Goal: Task Accomplishment & Management: Complete application form

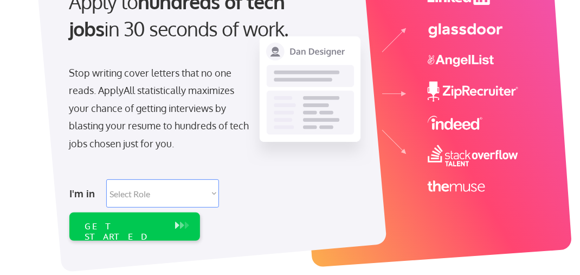
scroll to position [163, 0]
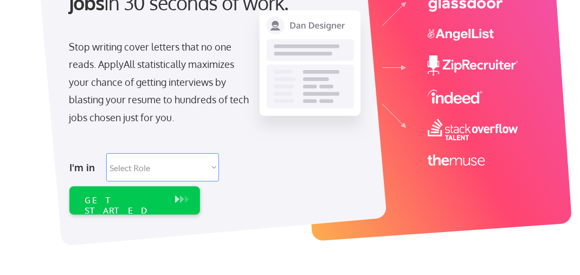
click at [212, 165] on select "Select Role Software Engineering Product Management Customer Success Sales UI/U…" at bounding box center [162, 167] width 113 height 28
select select ""sales0""
click at [106, 153] on select "Select Role Software Engineering Product Management Customer Success Sales UI/U…" at bounding box center [162, 167] width 113 height 28
select select ""sales0""
click at [158, 201] on div "GET STARTED" at bounding box center [125, 205] width 80 height 21
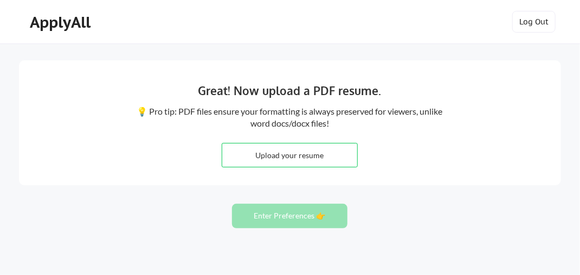
click at [290, 150] on input "file" at bounding box center [289, 154] width 135 height 23
click at [283, 163] on input "file" at bounding box center [289, 154] width 135 height 23
click at [285, 150] on input "file" at bounding box center [289, 154] width 135 height 23
click at [265, 153] on input "file" at bounding box center [289, 154] width 135 height 23
type input "C:\fakepath\[PERSON_NAME] Resume 2025.pdf"
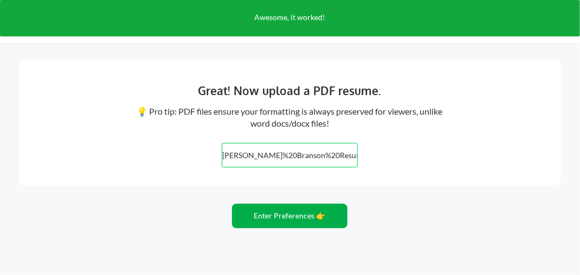
click at [298, 217] on button "Enter Preferences 👉" at bounding box center [290, 215] width 116 height 24
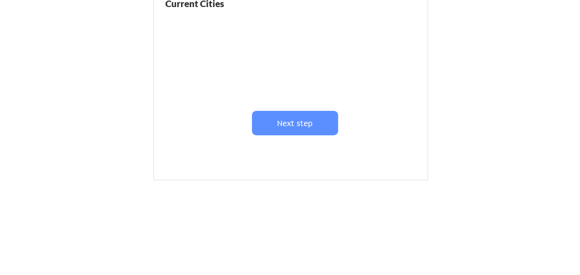
scroll to position [257, 0]
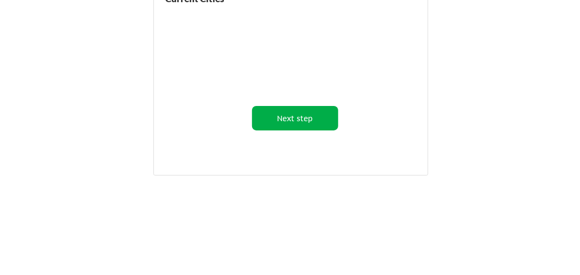
click at [297, 112] on button "Next step" at bounding box center [295, 118] width 86 height 24
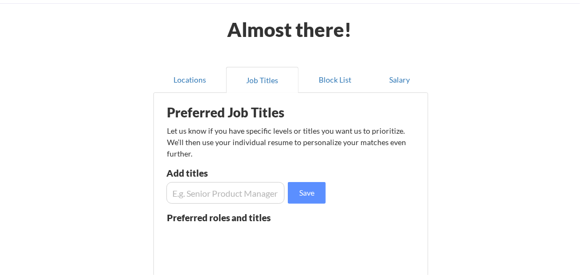
scroll to position [0, 0]
click at [196, 192] on input "input" at bounding box center [226, 193] width 118 height 22
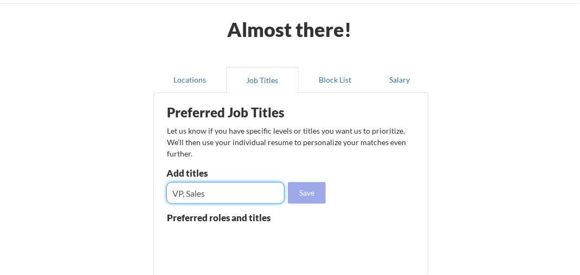
type input "VP, Sales"
click at [301, 194] on button "Save" at bounding box center [307, 193] width 38 height 22
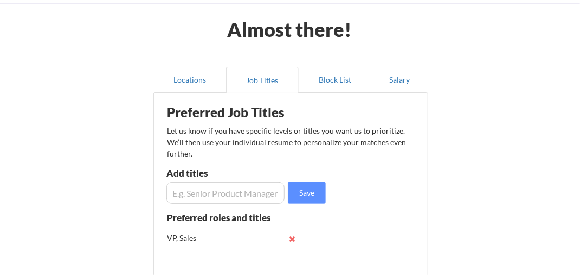
click at [222, 193] on input "input" at bounding box center [226, 193] width 118 height 22
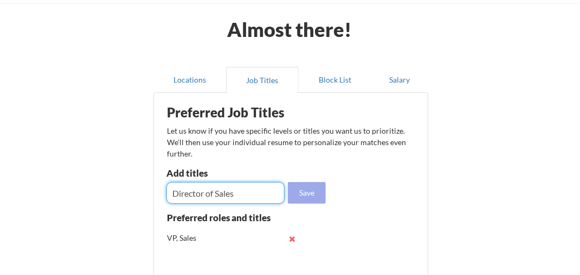
type input "Director of Sales"
click at [308, 192] on button "Save" at bounding box center [307, 193] width 38 height 22
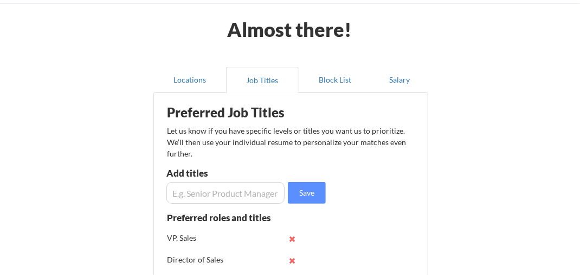
click at [237, 190] on input "input" at bounding box center [226, 193] width 118 height 22
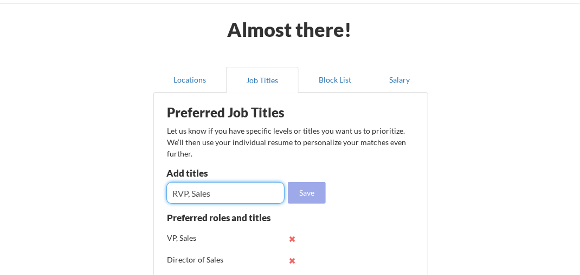
type input "RVP, Sales"
click at [307, 194] on button "Save" at bounding box center [307, 193] width 38 height 22
click at [241, 189] on input "input" at bounding box center [226, 193] width 118 height 22
type input "Client Executive"
click at [312, 192] on button "Save" at bounding box center [307, 193] width 38 height 22
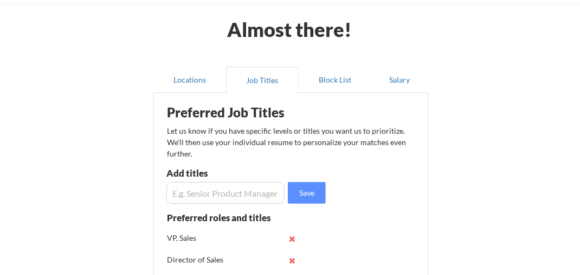
click at [238, 199] on input "input" at bounding box center [226, 193] width 118 height 22
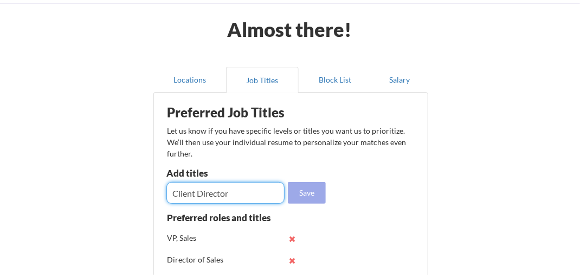
type input "Client Director"
click at [307, 194] on button "Save" at bounding box center [307, 193] width 38 height 22
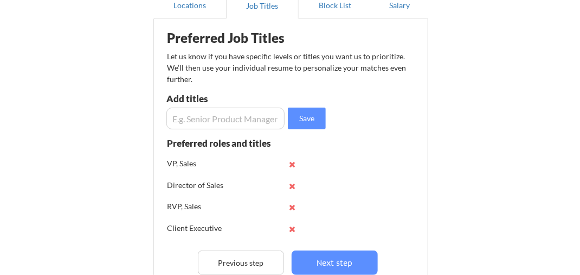
scroll to position [149, 0]
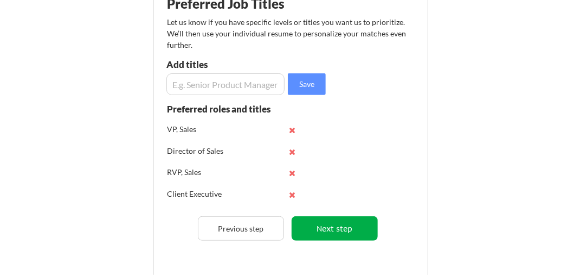
click at [352, 228] on button "Next step" at bounding box center [335, 228] width 86 height 24
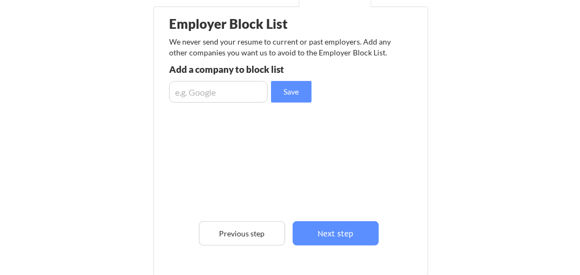
scroll to position [203, 0]
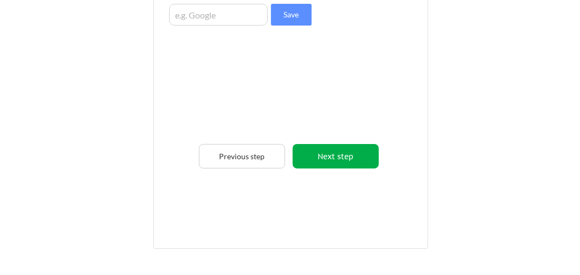
click at [337, 159] on button "Next step" at bounding box center [336, 156] width 86 height 24
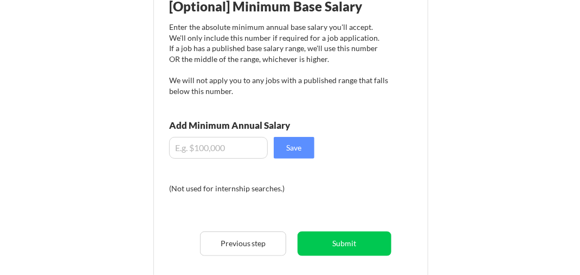
scroll to position [94, 0]
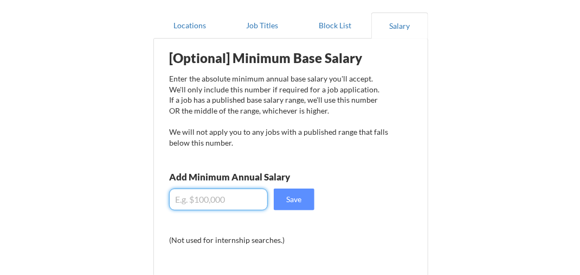
click at [231, 200] on input "input" at bounding box center [218, 199] width 99 height 22
type input "$180,000"
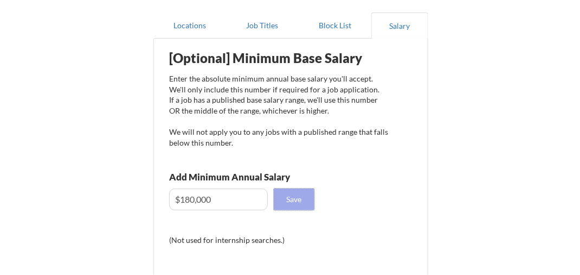
click at [295, 197] on button "Save" at bounding box center [294, 199] width 41 height 22
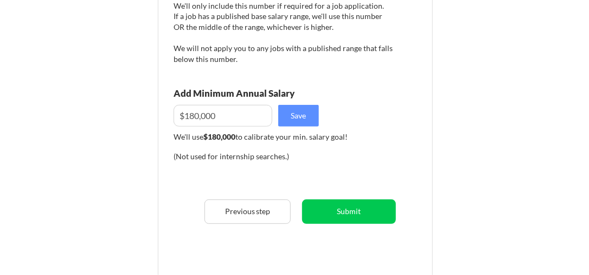
scroll to position [203, 0]
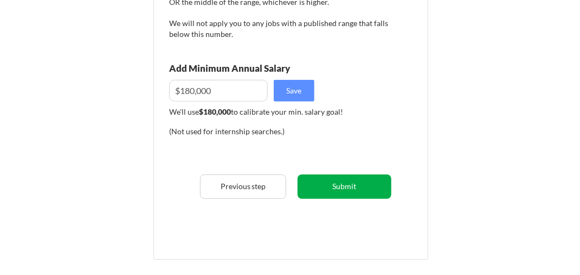
click at [354, 186] on button "Submit" at bounding box center [345, 186] width 94 height 24
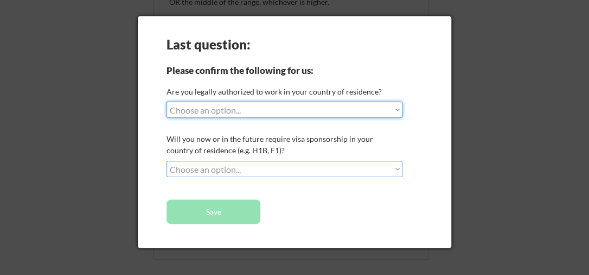
click at [393, 108] on select "Choose an option... Yes, I am a US Citizen Yes, I am a Canadian Citizen Yes, I …" at bounding box center [285, 109] width 236 height 16
select select ""yes__i_am_a_us_citizen""
click at [167, 101] on select "Choose an option... Yes, I am a US Citizen Yes, I am a Canadian Citizen Yes, I …" at bounding box center [285, 109] width 236 height 16
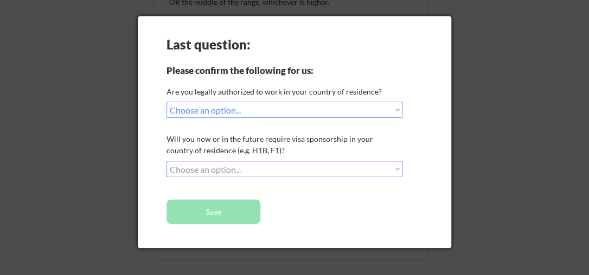
click at [393, 169] on select "Choose an option... No, I will not need sponsorship Yes, I will need sponsorship" at bounding box center [285, 169] width 236 height 16
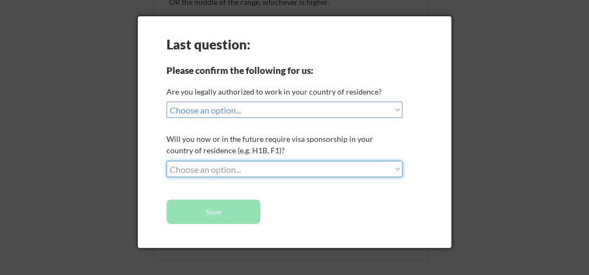
select select ""no__i_will_not_need_sponsorship""
click at [167, 161] on select "Choose an option... No, I will not need sponsorship Yes, I will need sponsorship" at bounding box center [285, 169] width 236 height 16
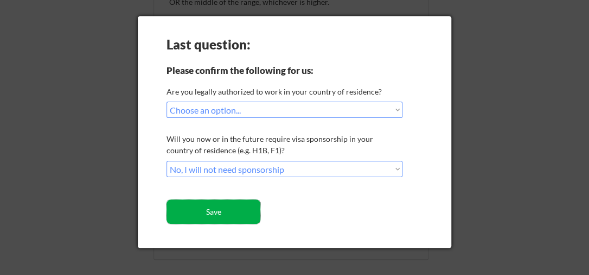
click at [218, 215] on button "Save" at bounding box center [214, 211] width 94 height 24
